Goal: Information Seeking & Learning: Check status

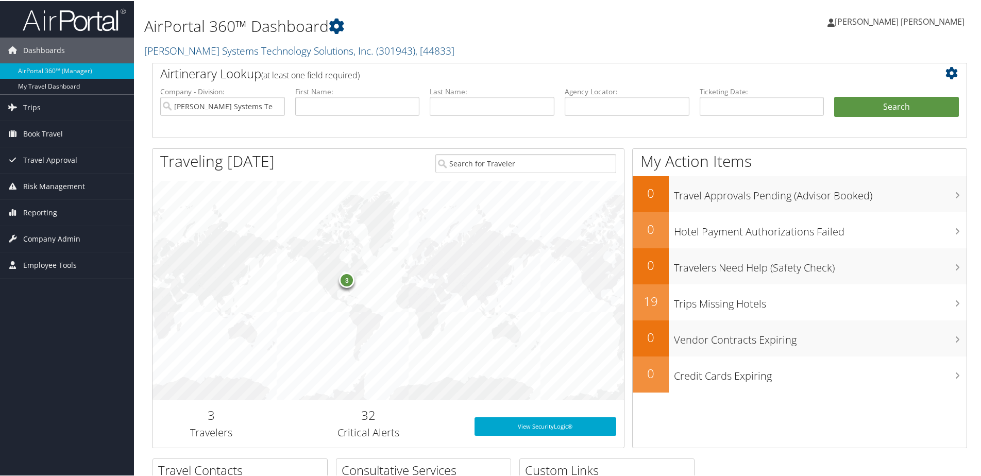
type input "blackmon"
click at [865, 111] on button "Search" at bounding box center [897, 106] width 125 height 21
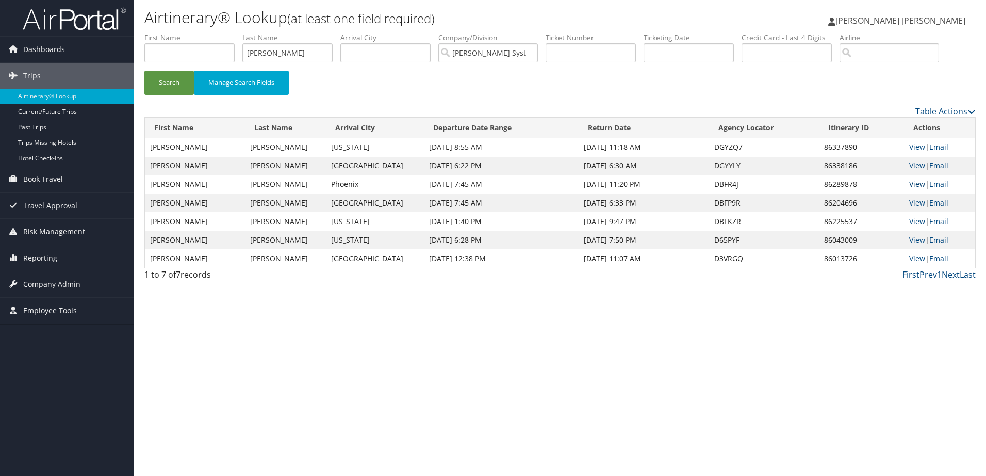
click at [910, 182] on link "View" at bounding box center [917, 184] width 16 height 10
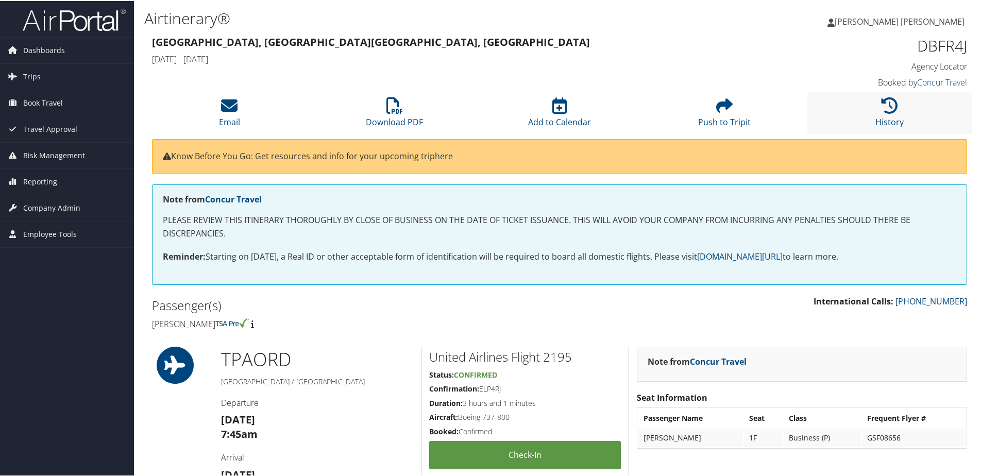
click at [872, 114] on li "History" at bounding box center [890, 112] width 165 height 42
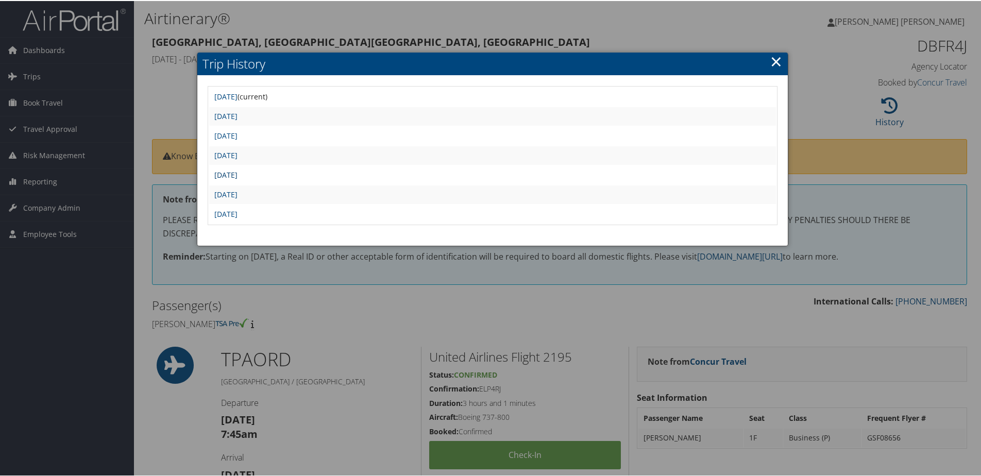
click at [238, 172] on link "[DATE]" at bounding box center [225, 174] width 23 height 10
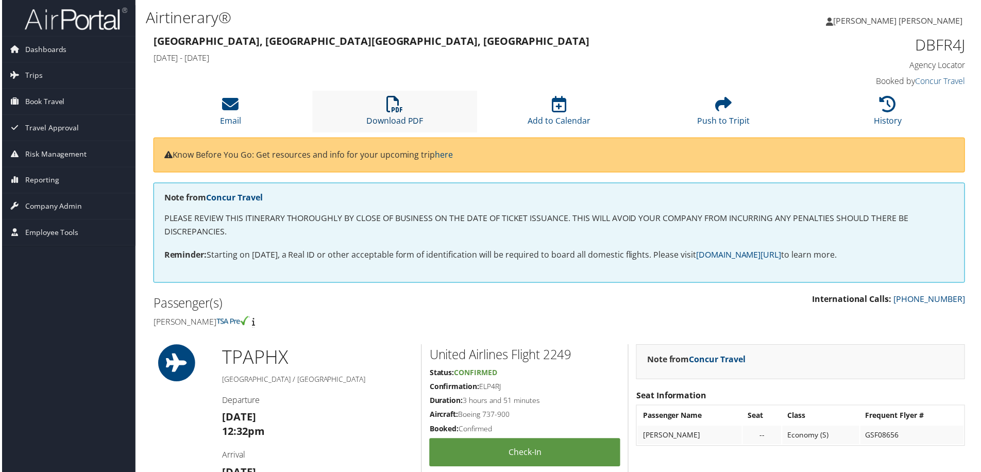
click at [399, 119] on link "Download PDF" at bounding box center [394, 114] width 57 height 25
click at [849, 119] on li "History" at bounding box center [890, 112] width 165 height 42
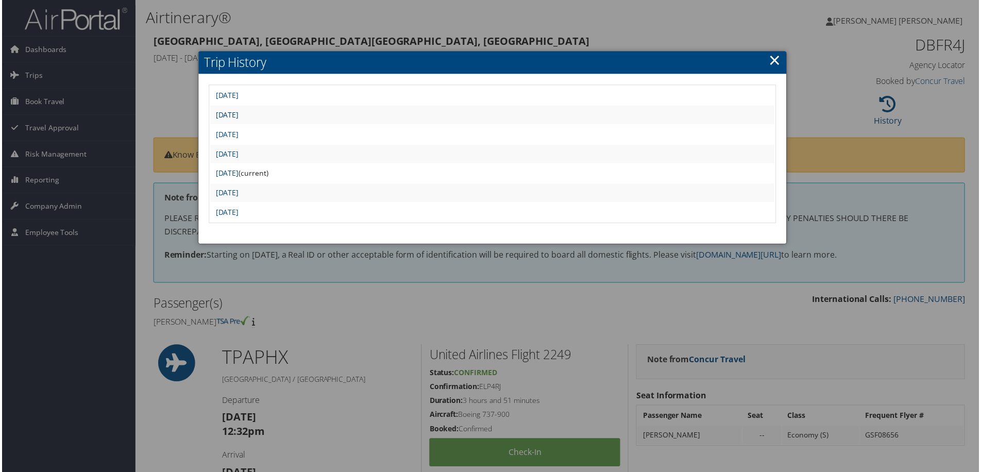
click at [238, 116] on link "Wed Sep 10 21:46:08 MDT 2025" at bounding box center [225, 115] width 23 height 10
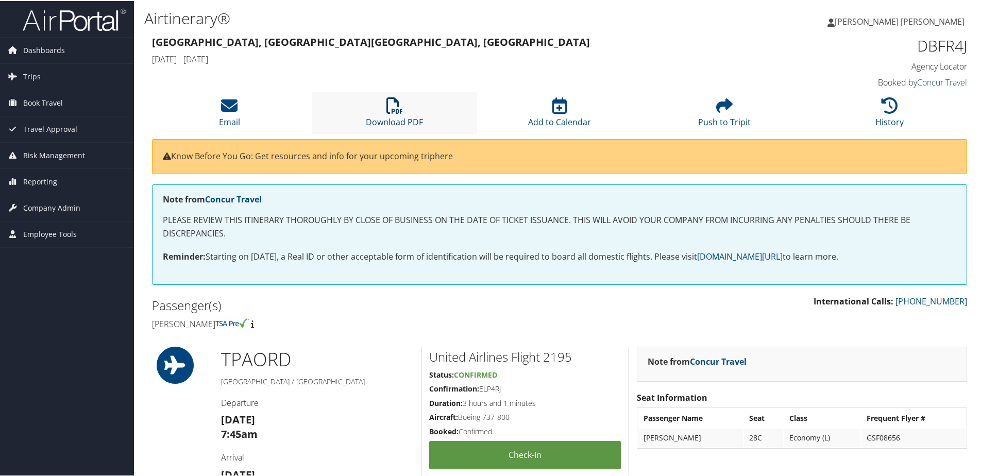
click at [398, 106] on icon at bounding box center [395, 104] width 16 height 16
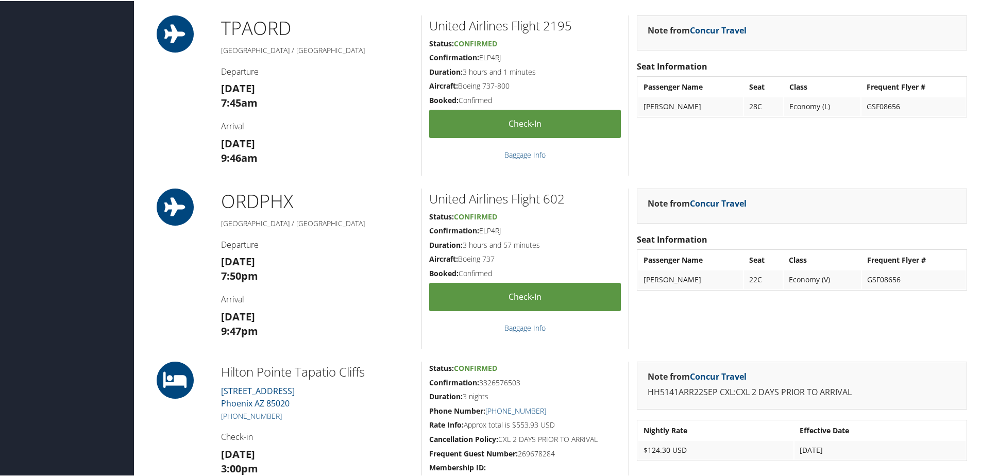
scroll to position [464, 0]
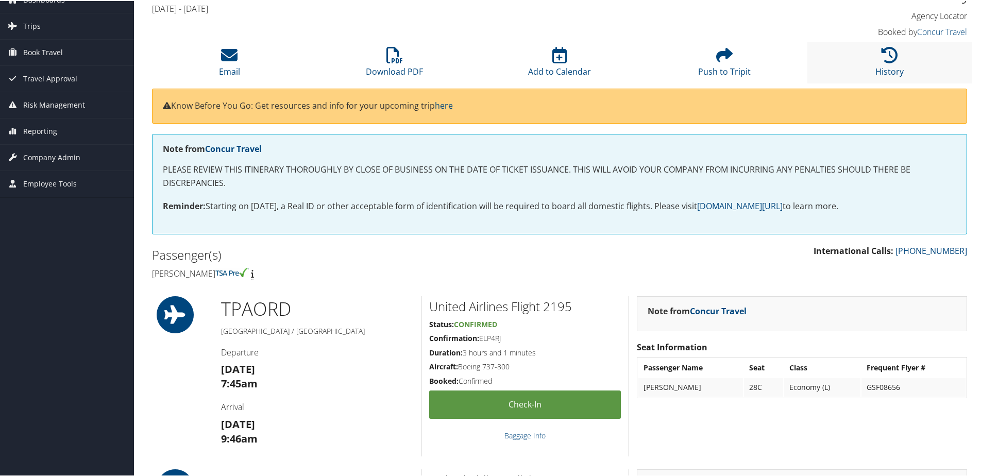
scroll to position [0, 0]
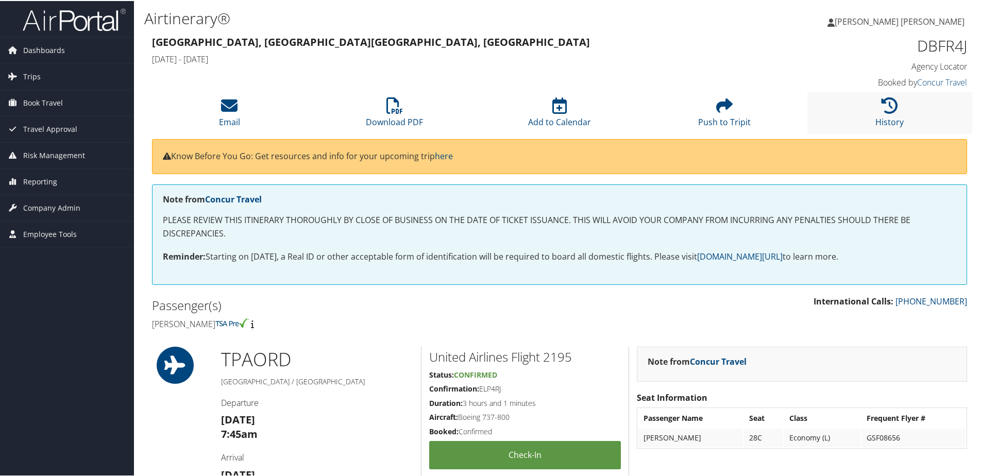
click at [882, 114] on li "History" at bounding box center [890, 112] width 165 height 42
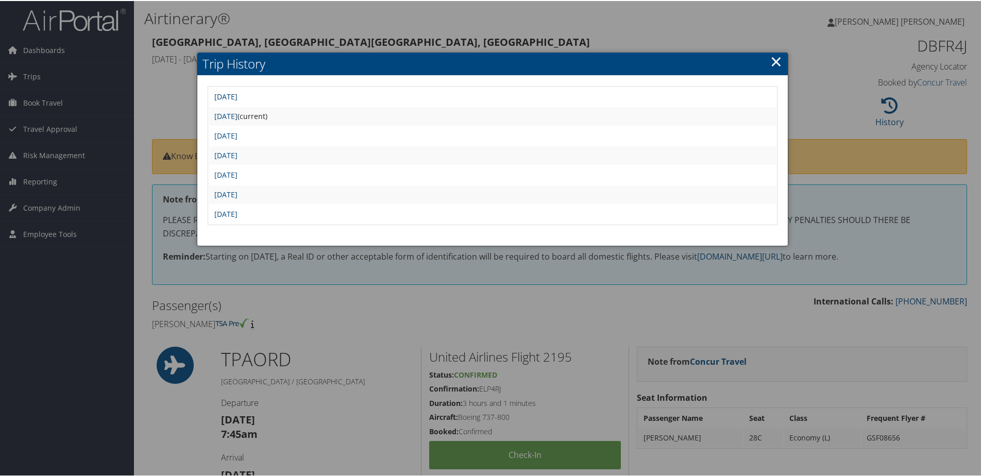
click at [232, 96] on link "Sat Sep 20 05:18:47 MDT 2025" at bounding box center [225, 96] width 23 height 10
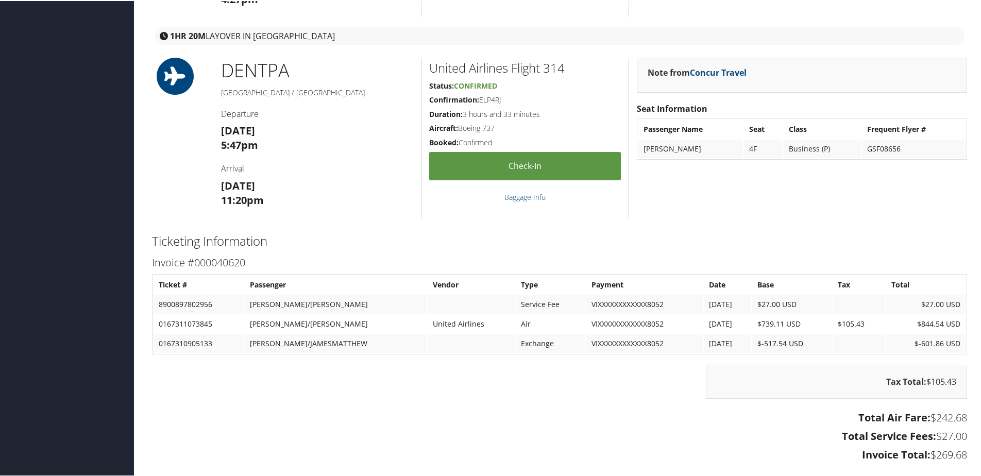
scroll to position [1031, 0]
